Goal: Book appointment/travel/reservation

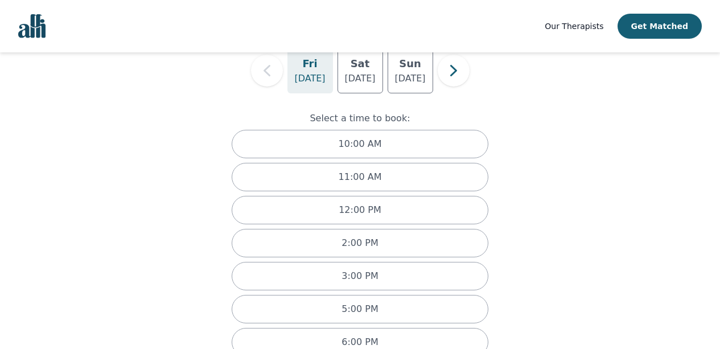
scroll to position [101, 0]
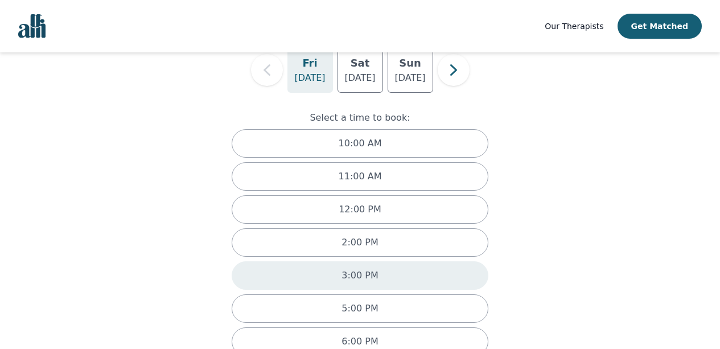
click at [410, 277] on div "3:00 PM" at bounding box center [360, 275] width 257 height 28
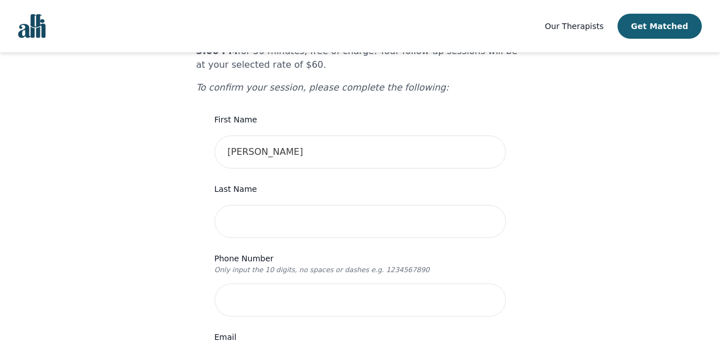
scroll to position [114, 0]
click at [438, 205] on input "text" at bounding box center [360, 220] width 291 height 33
type input "[PERSON_NAME]"
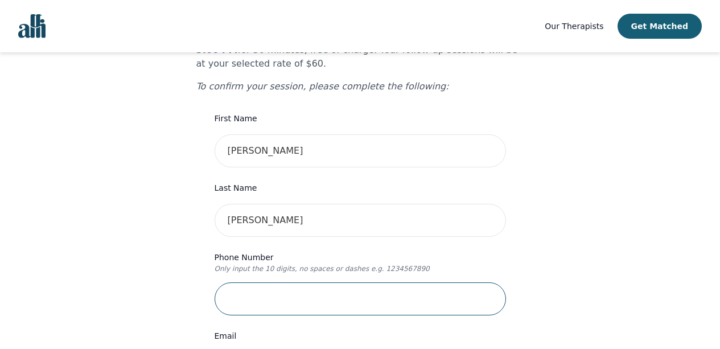
type input "6476764629"
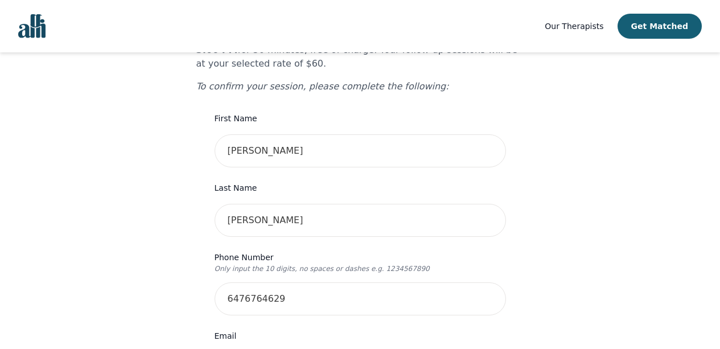
type input "[STREET_ADDRESS]"
type input "Apt 413"
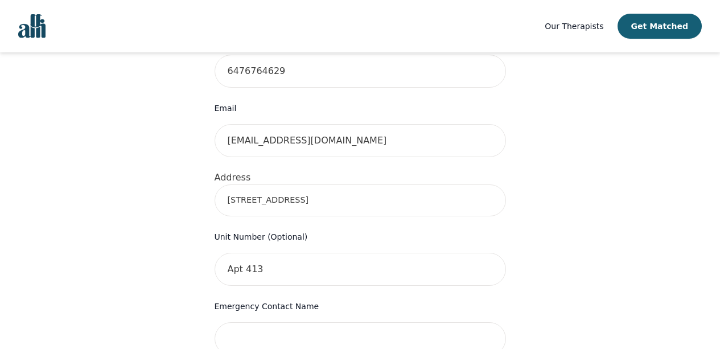
scroll to position [332, 0]
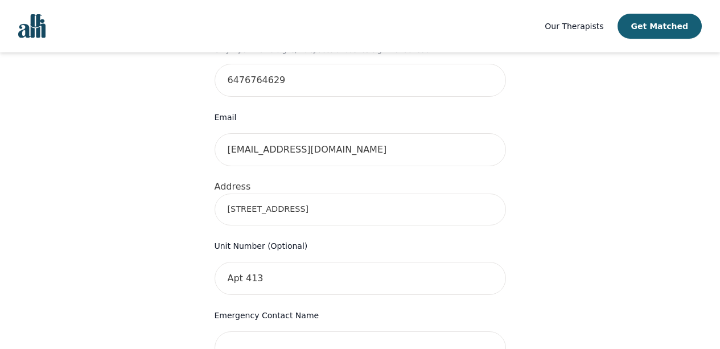
click at [367, 193] on input "[STREET_ADDRESS]" at bounding box center [360, 209] width 291 height 32
type input "[STREET_ADDRESS]"
click at [275, 277] on form "First Name [PERSON_NAME] Last Name [PERSON_NAME] Phone Number Only input the 10…" at bounding box center [360, 299] width 291 height 812
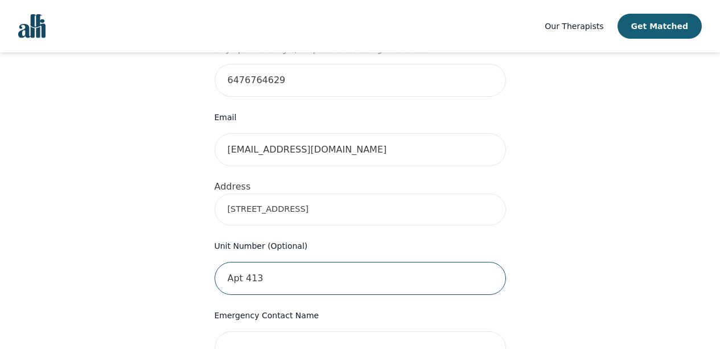
click at [270, 265] on input "Apt 413" at bounding box center [360, 278] width 291 height 33
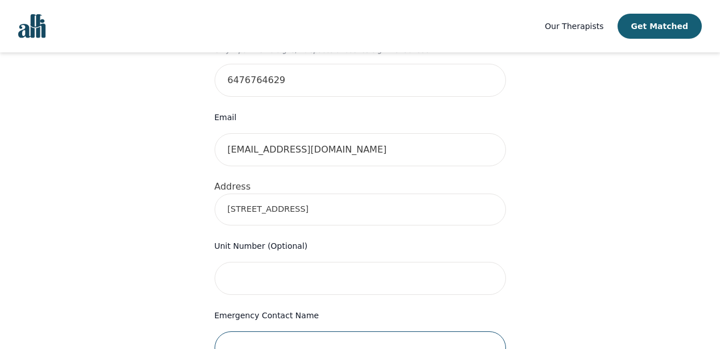
click at [269, 331] on input "text" at bounding box center [360, 347] width 291 height 33
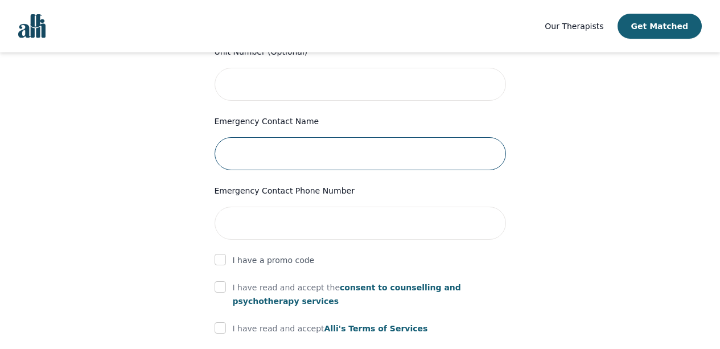
scroll to position [527, 0]
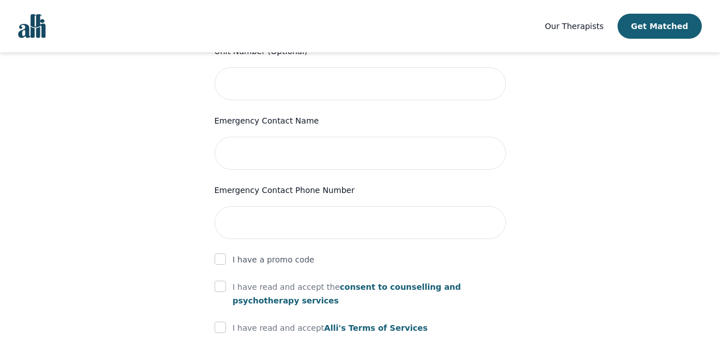
click at [260, 280] on p "I have read and accept the consent to counselling and psychotherapy services" at bounding box center [369, 293] width 273 height 27
click at [222, 281] on input "checkbox" at bounding box center [220, 286] width 11 height 11
checkbox input "true"
click at [219, 322] on input "checkbox" at bounding box center [220, 327] width 11 height 11
checkbox input "true"
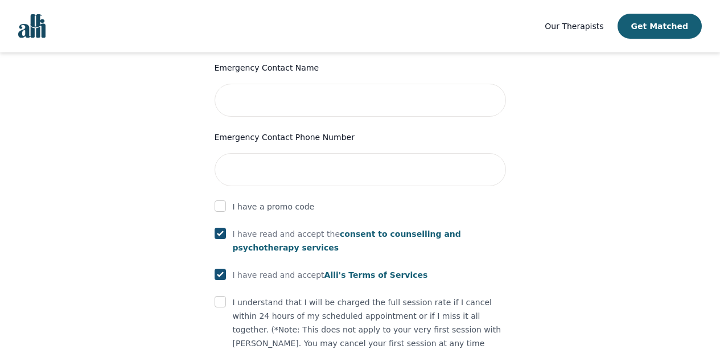
scroll to position [582, 0]
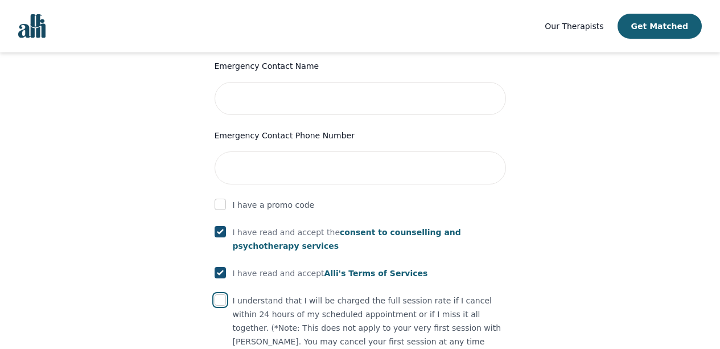
click at [221, 294] on input "checkbox" at bounding box center [220, 299] width 11 height 11
checkbox input "true"
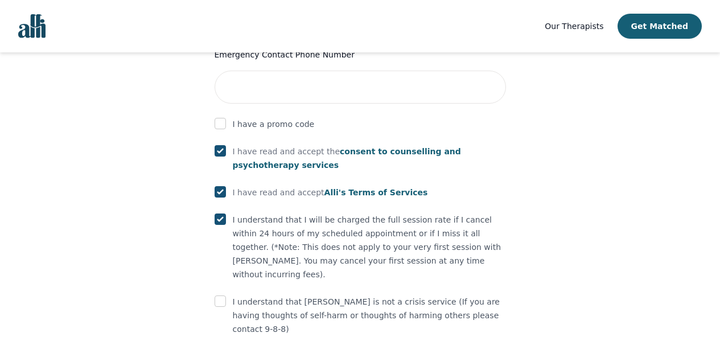
scroll to position [667, 0]
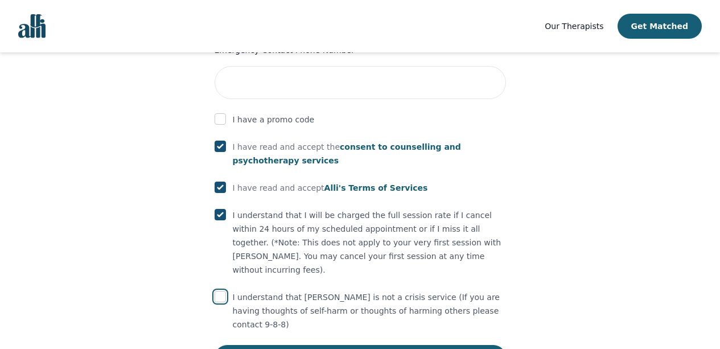
click at [220, 291] on input "checkbox" at bounding box center [220, 296] width 11 height 11
checkbox input "true"
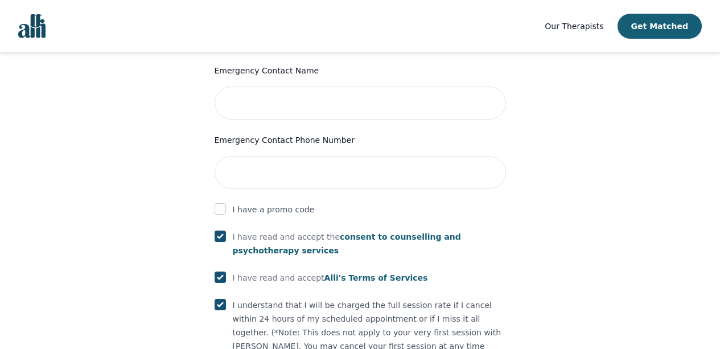
scroll to position [552, 0]
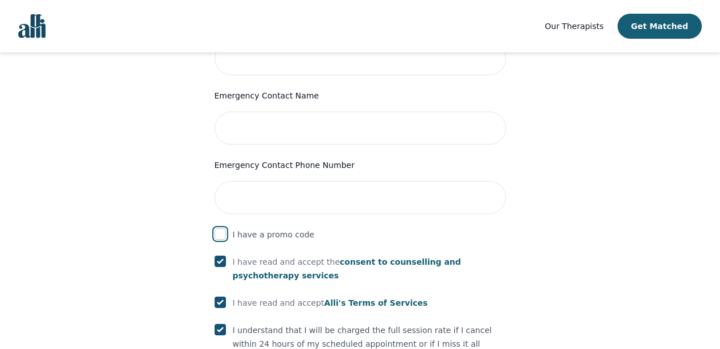
click at [221, 228] on input "checkbox" at bounding box center [220, 233] width 11 height 11
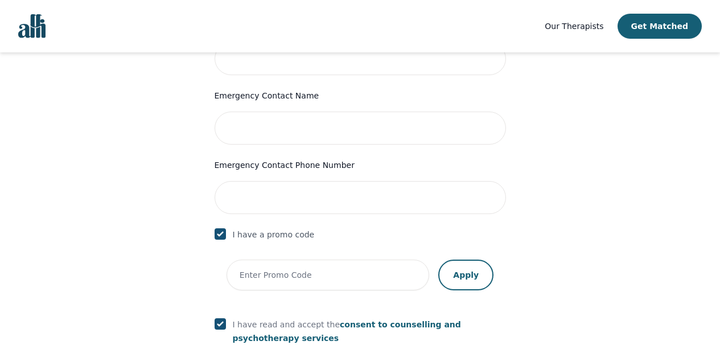
click at [221, 228] on input "checkbox" at bounding box center [220, 233] width 11 height 11
checkbox input "false"
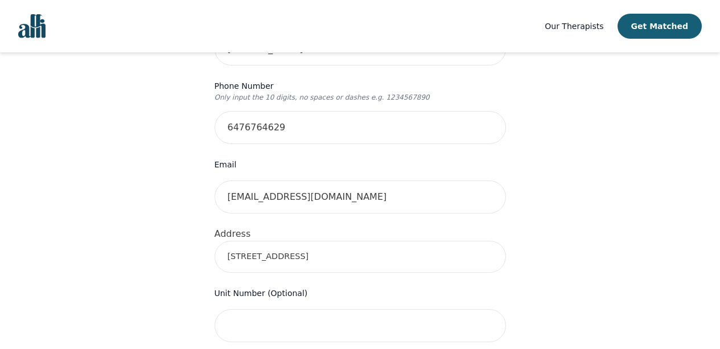
scroll to position [271, 0]
